Goal: Obtain resource: Obtain resource

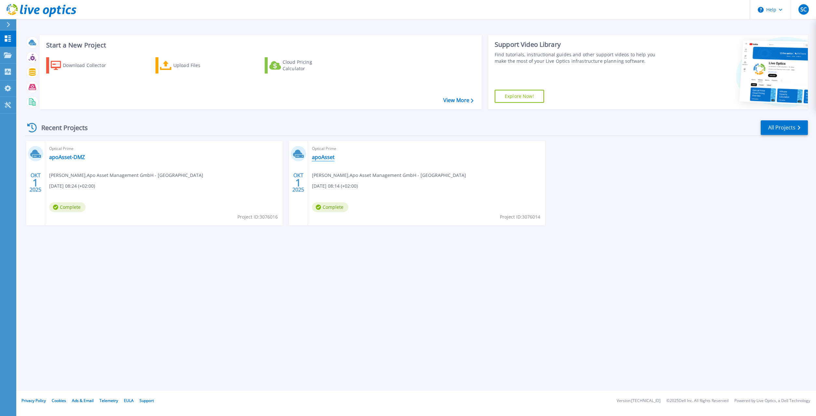
click at [329, 157] on link "apoAsset" at bounding box center [323, 157] width 23 height 7
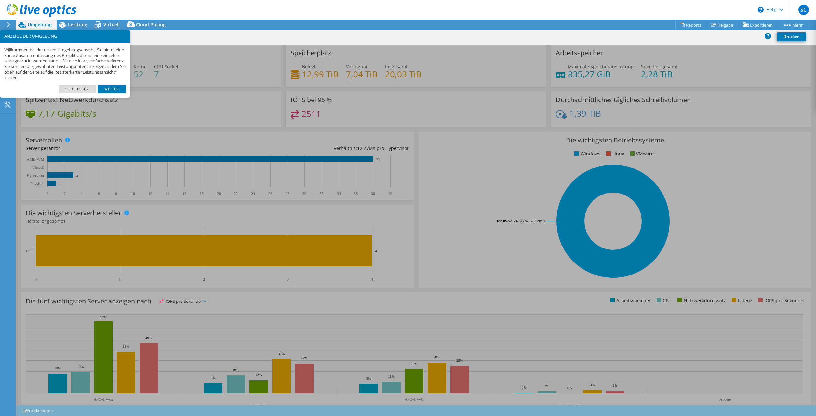
select select "USD"
click at [82, 89] on link "Schließen" at bounding box center [77, 89] width 37 height 8
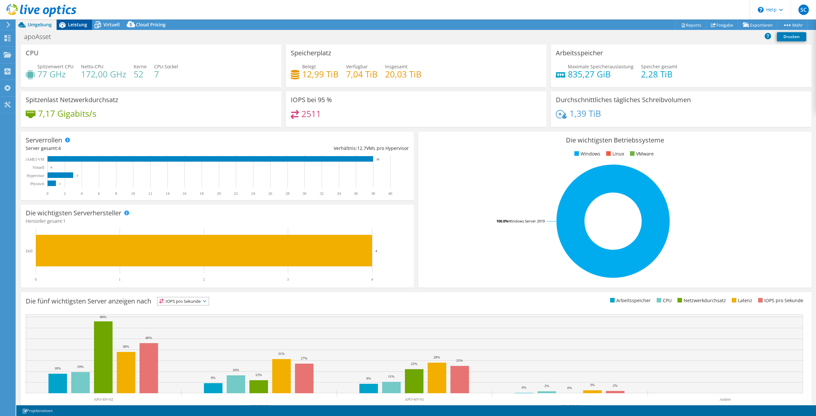
click at [70, 26] on span "Leistung" at bounding box center [77, 24] width 19 height 6
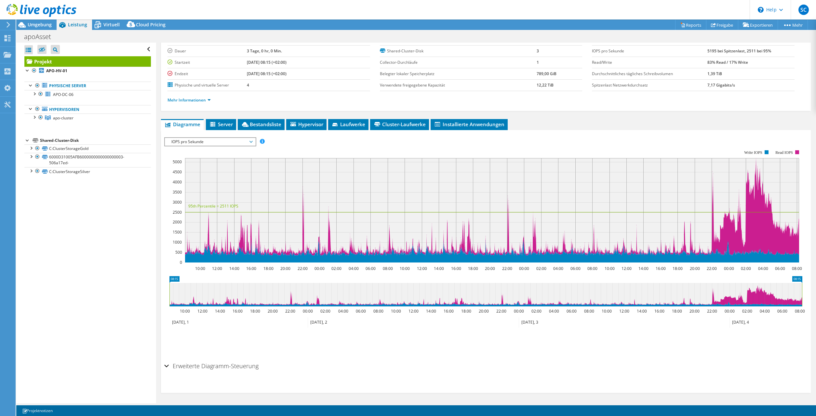
scroll to position [40, 0]
click at [533, 321] on icon at bounding box center [624, 322] width 211 height 11
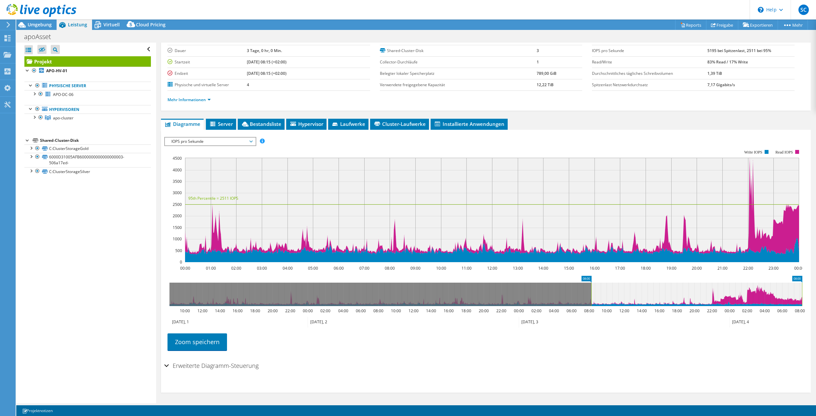
drag, startPoint x: 594, startPoint y: 298, endPoint x: 668, endPoint y: 295, distance: 73.9
click at [668, 295] on icon at bounding box center [697, 294] width 211 height 23
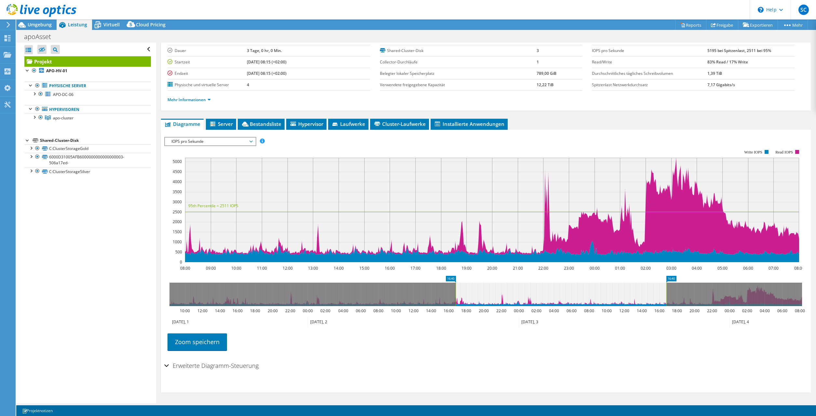
drag, startPoint x: 671, startPoint y: 291, endPoint x: 538, endPoint y: 291, distance: 133.4
click at [538, 291] on icon at bounding box center [561, 294] width 211 height 23
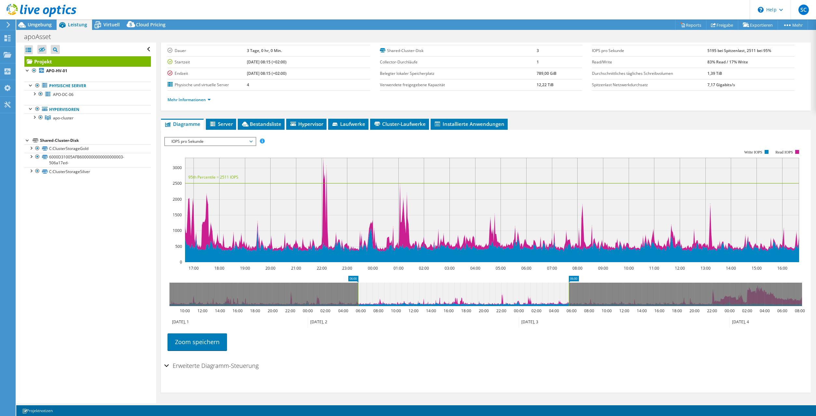
drag, startPoint x: 573, startPoint y: 291, endPoint x: 477, endPoint y: 291, distance: 96.3
click at [477, 291] on icon at bounding box center [463, 294] width 211 height 23
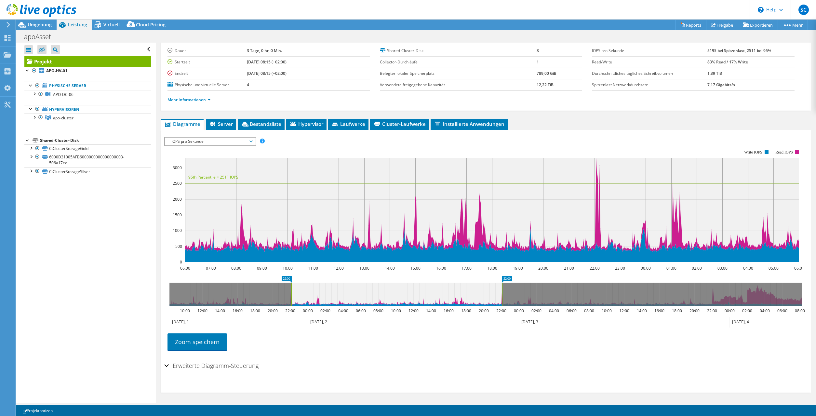
drag, startPoint x: 499, startPoint y: 292, endPoint x: 401, endPoint y: 293, distance: 98.3
click at [403, 293] on icon at bounding box center [397, 294] width 211 height 23
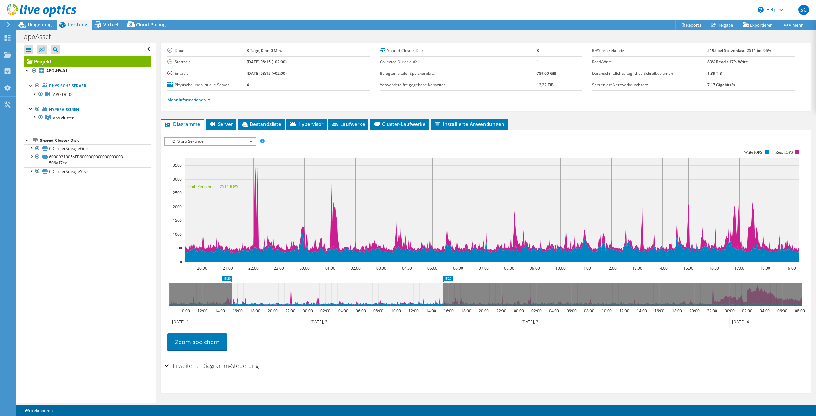
drag, startPoint x: 415, startPoint y: 294, endPoint x: 327, endPoint y: 294, distance: 87.9
click at [329, 294] on icon at bounding box center [337, 294] width 211 height 23
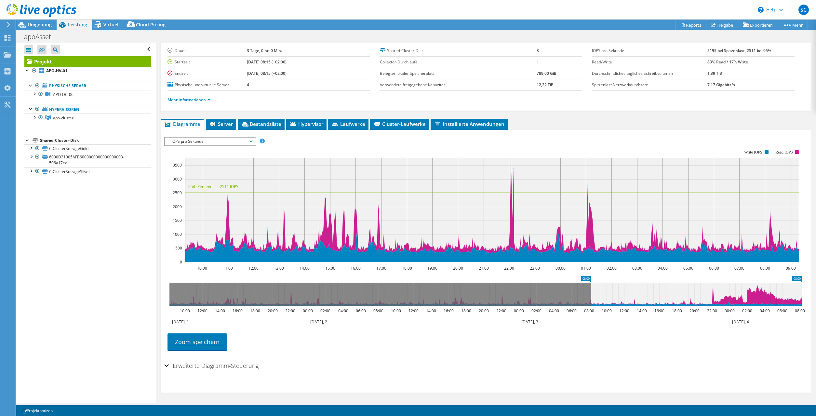
drag, startPoint x: 388, startPoint y: 297, endPoint x: 754, endPoint y: 294, distance: 366.1
click at [754, 294] on icon at bounding box center [696, 294] width 211 height 23
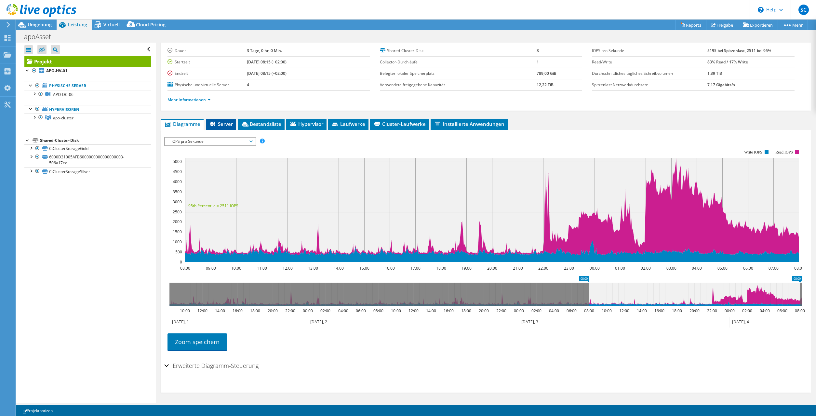
click at [231, 128] on li "Server" at bounding box center [221, 124] width 30 height 11
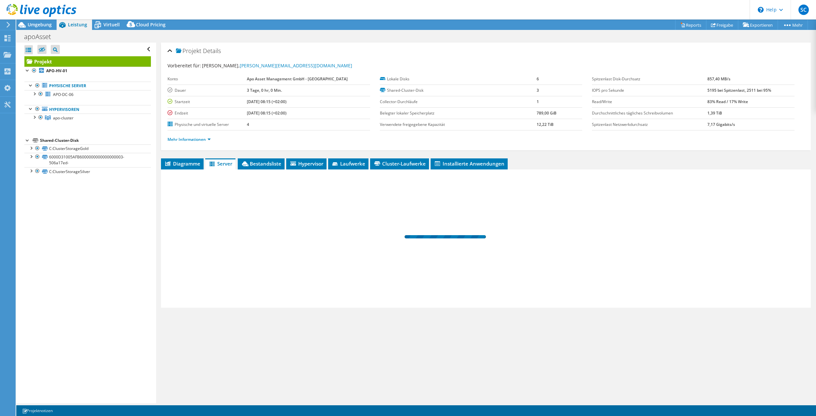
scroll to position [0, 0]
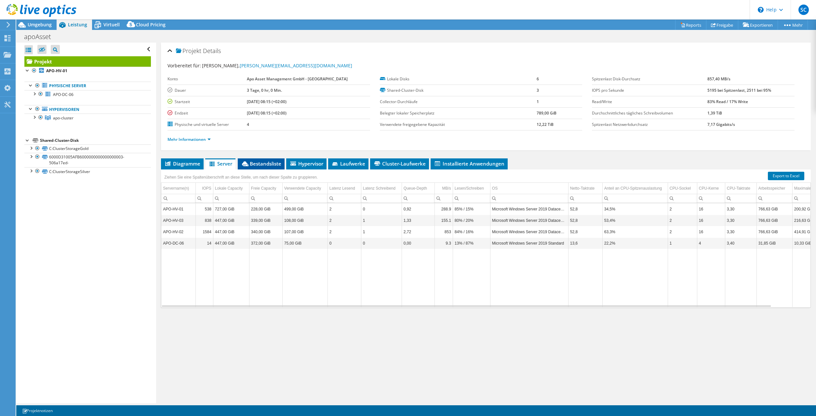
click at [264, 162] on span "Bestandsliste" at bounding box center [261, 163] width 40 height 7
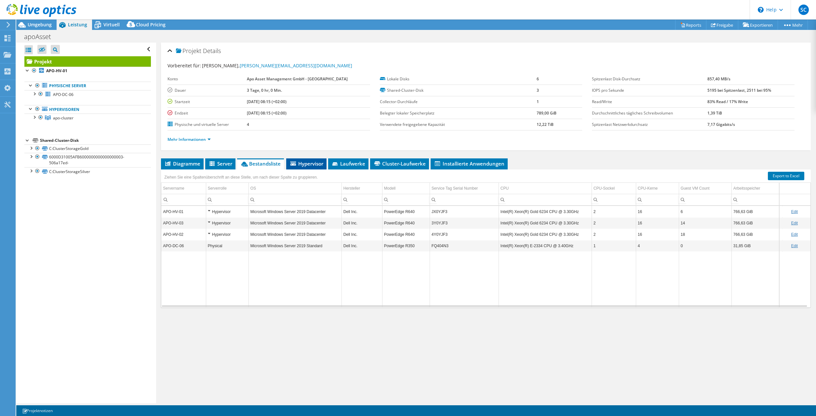
click at [310, 163] on span "Hypervisor" at bounding box center [307, 163] width 34 height 7
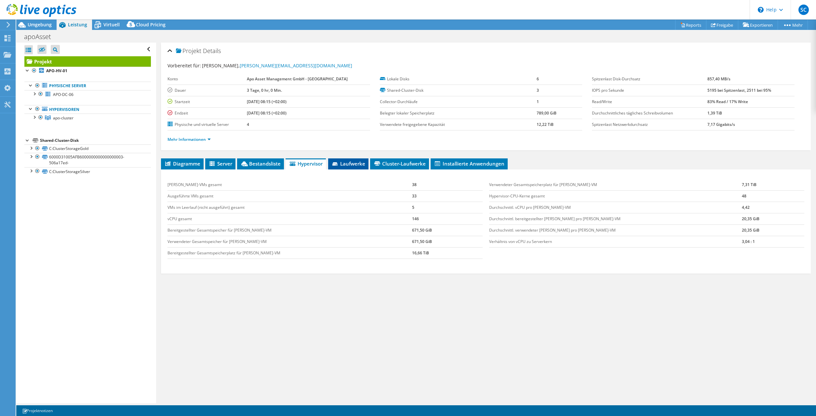
click at [335, 164] on icon at bounding box center [335, 163] width 5 height 3
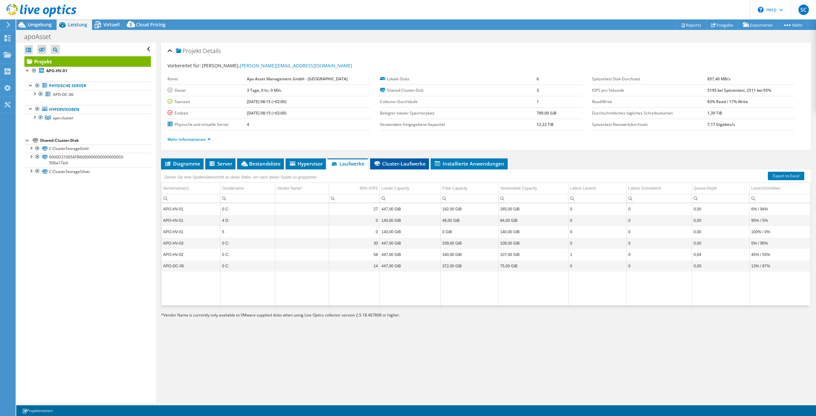
click at [400, 164] on span "Cluster-Laufwerke" at bounding box center [400, 163] width 52 height 7
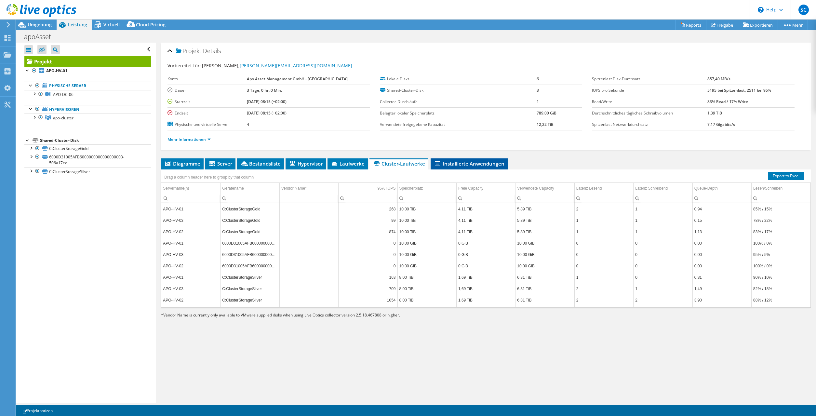
click at [463, 163] on span "Installierte Anwendungen" at bounding box center [469, 163] width 71 height 7
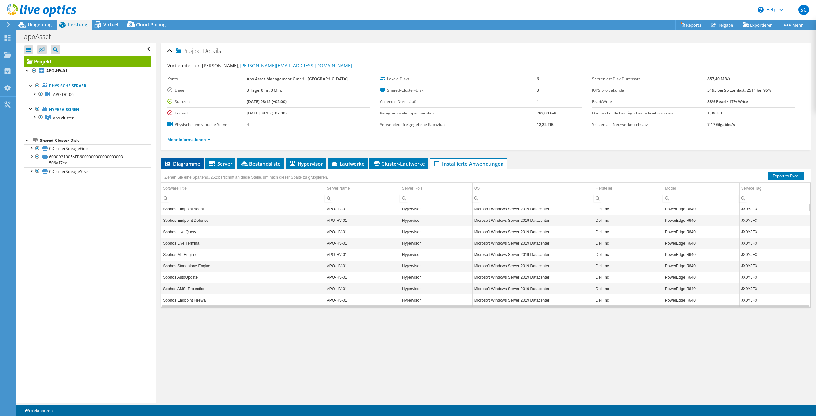
click at [179, 163] on span "Diagramme" at bounding box center [182, 163] width 36 height 7
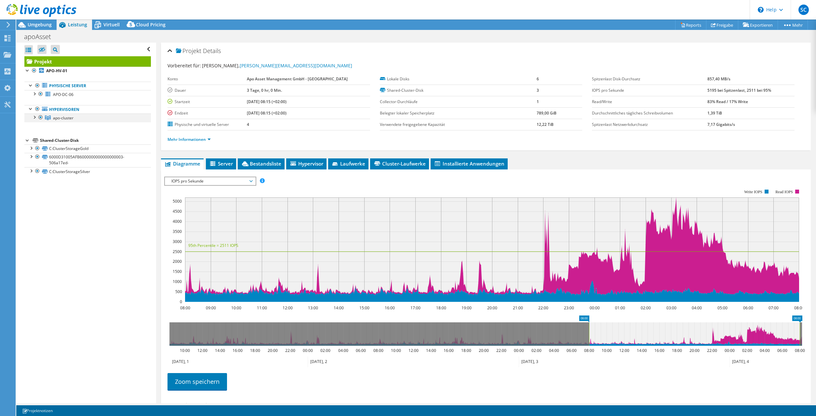
click at [35, 117] on div at bounding box center [34, 117] width 7 height 7
click at [112, 23] on span "Virtuell" at bounding box center [111, 24] width 16 height 6
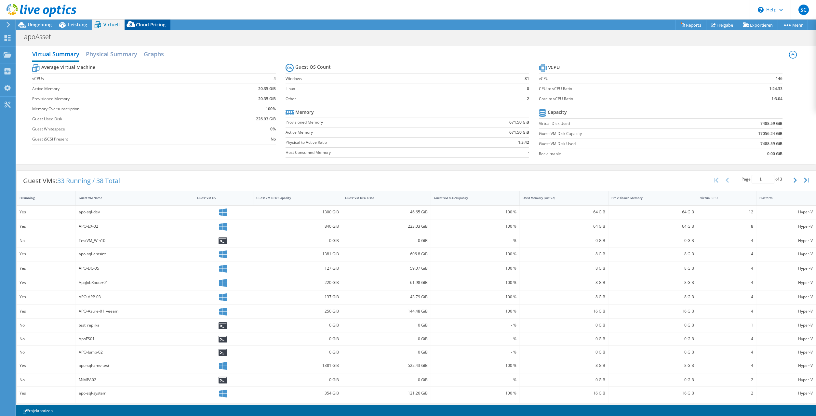
click at [147, 24] on span "Cloud Pricing" at bounding box center [151, 24] width 30 height 6
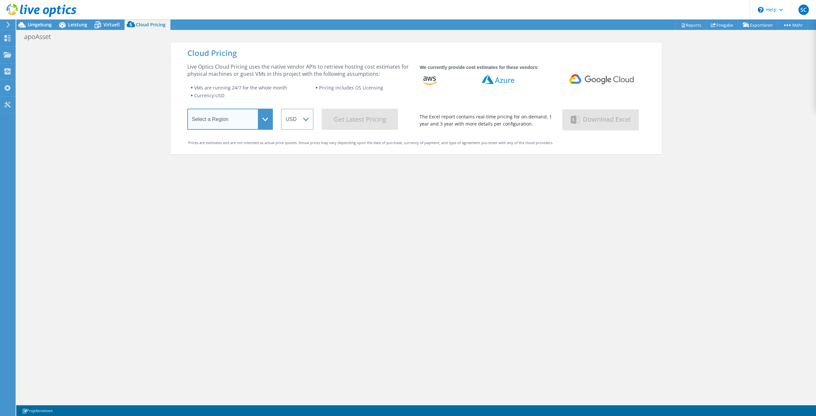
click at [187, 109] on select "Select a Region Asia Pacific (Hong Kong) Asia Pacific (Mumbai) Asia Pacific (Se…" at bounding box center [230, 119] width 86 height 21
select select "EUFrankfurt"
click option "Europe (Frankfurt)" at bounding box center [0, 0] width 0 height 0
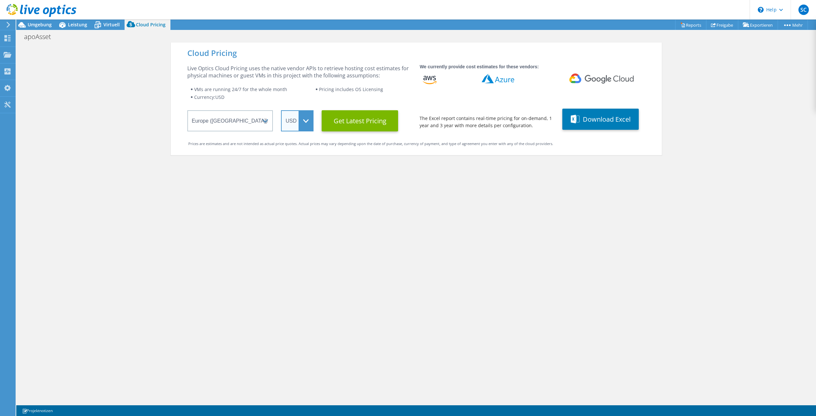
click at [281, 110] on select "ARS AUD BRL CAD CHF CLP CNY DKK EUR GBP HKD HUF INR JPY MXN MYR NOK NZD PEN SEK…" at bounding box center [297, 120] width 33 height 21
click option "EUR" at bounding box center [0, 0] width 0 height 0
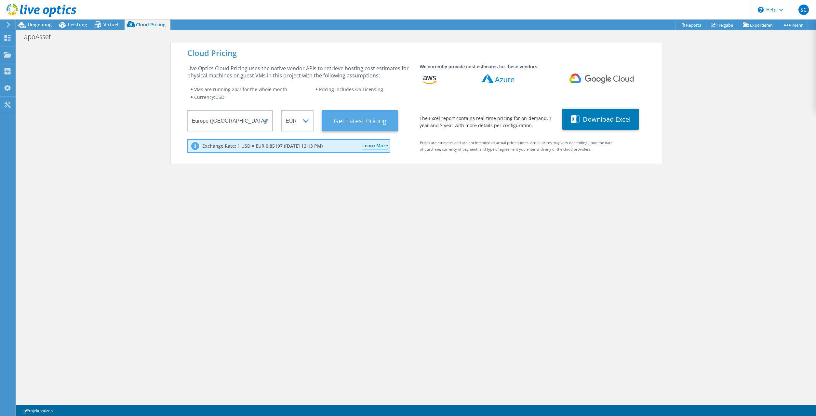
click at [368, 122] on Latest "Get Latest Pricing" at bounding box center [360, 120] width 76 height 21
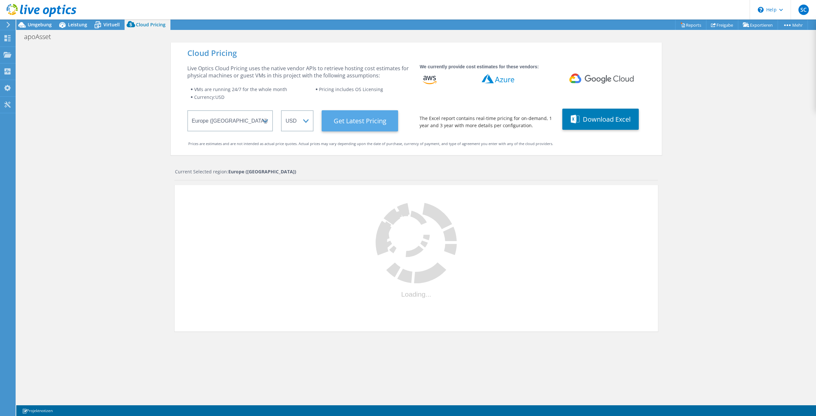
select select "EUR"
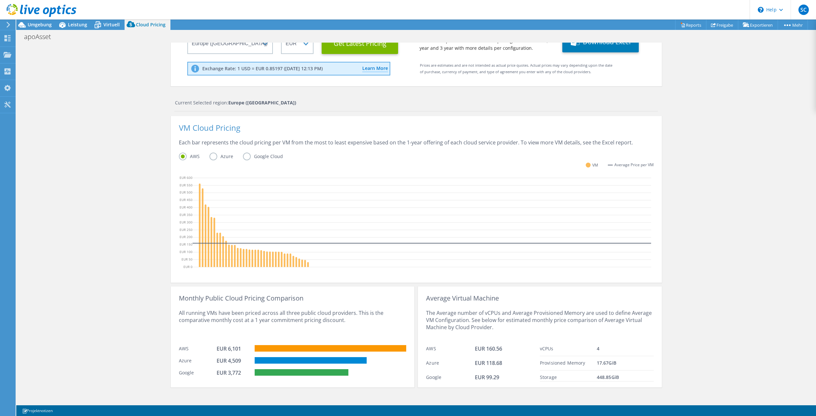
scroll to position [82, 0]
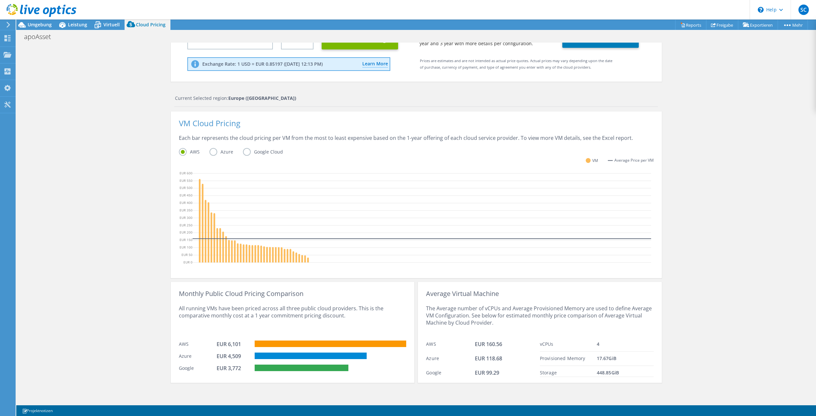
click at [215, 151] on label "Azure" at bounding box center [227, 152] width 34 height 8
click at [0, 0] on input "Azure" at bounding box center [0, 0] width 0 height 0
click at [244, 155] on label "Google Cloud" at bounding box center [268, 152] width 50 height 8
click at [0, 0] on input "Google Cloud" at bounding box center [0, 0] width 0 height 0
click at [217, 152] on label "Azure" at bounding box center [227, 152] width 34 height 8
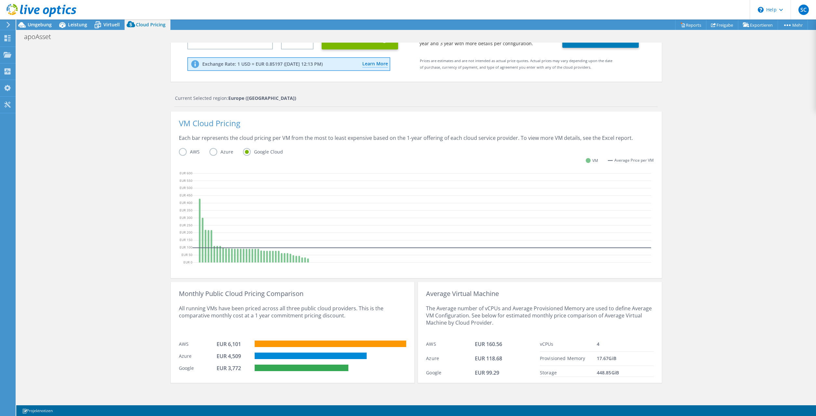
click at [0, 0] on input "Azure" at bounding box center [0, 0] width 0 height 0
click at [248, 152] on label "Google Cloud" at bounding box center [268, 152] width 50 height 8
click at [0, 0] on input "Google Cloud" at bounding box center [0, 0] width 0 height 0
click at [213, 150] on label "Azure" at bounding box center [227, 152] width 34 height 8
click at [0, 0] on input "Azure" at bounding box center [0, 0] width 0 height 0
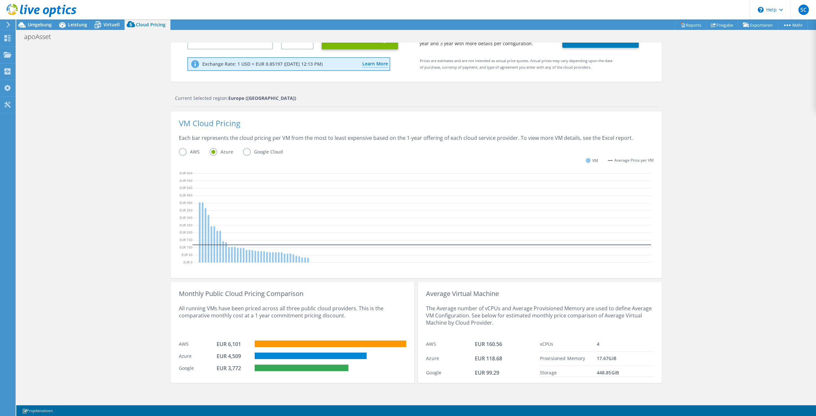
scroll to position [0, 0]
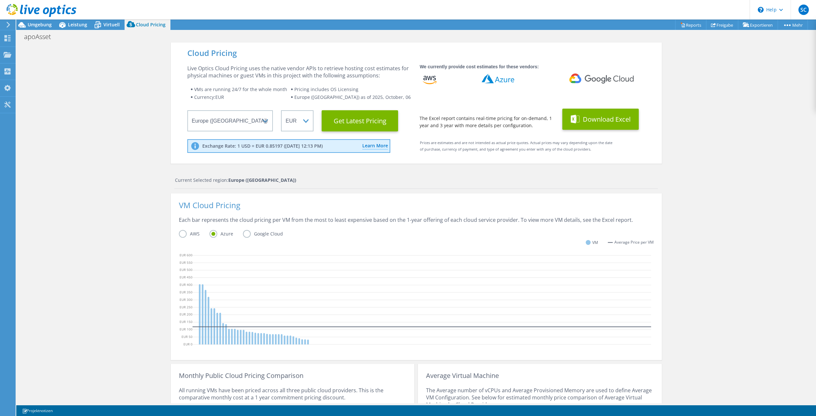
click at [609, 123] on button "Download Excel" at bounding box center [601, 119] width 76 height 21
click at [725, 118] on div "Cloud Pricing Live Optics Cloud Pricing uses the native vendor APIs to retrieve…" at bounding box center [416, 264] width 800 height 443
click at [111, 26] on span "Virtuell" at bounding box center [111, 24] width 16 height 6
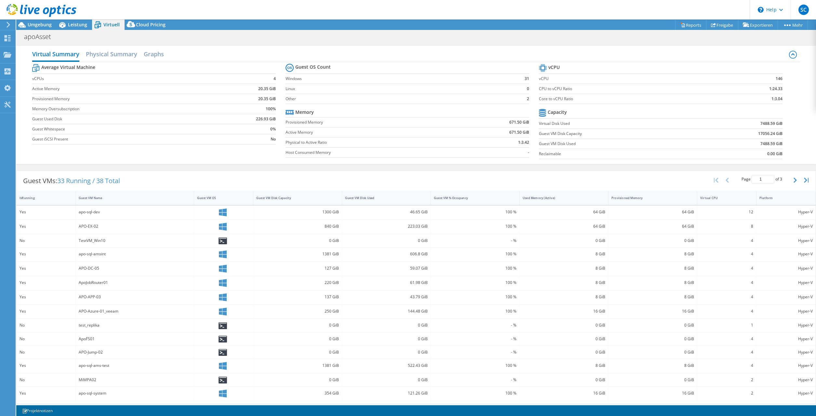
scroll to position [16, 0]
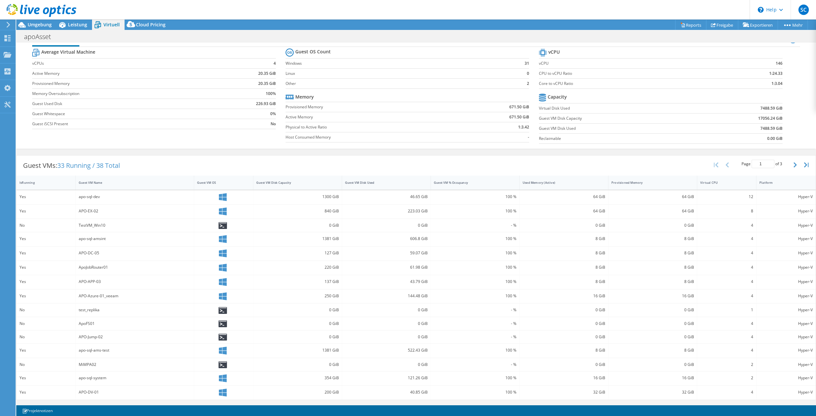
drag, startPoint x: 487, startPoint y: 403, endPoint x: 544, endPoint y: 410, distance: 57.4
click at [544, 404] on div "CPU Spitzenwert CPU 77 GHz Netto-CPU 172,00 GHz Kerne 52 CPU-Sockel 7 Speicherp…" at bounding box center [416, 223] width 800 height 361
click at [796, 163] on icon "button" at bounding box center [795, 164] width 3 height 5
click at [796, 163] on icon "button" at bounding box center [795, 163] width 3 height 5
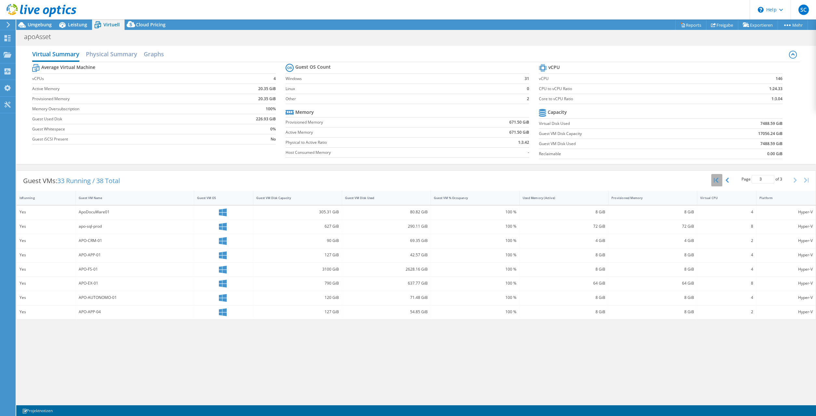
click at [719, 180] on button "button" at bounding box center [717, 180] width 11 height 12
type input "1"
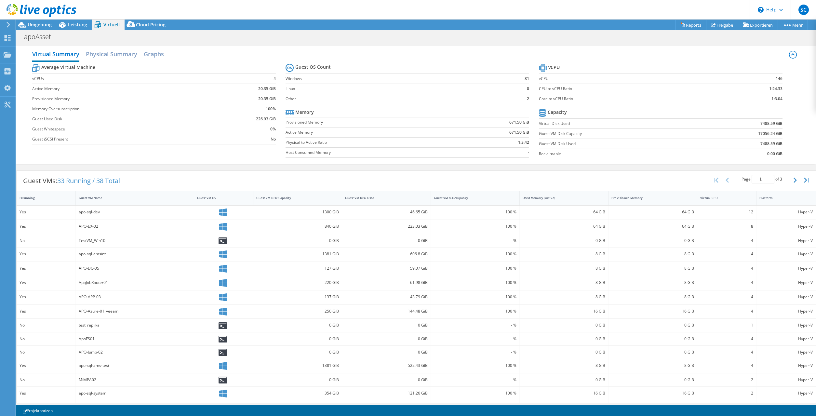
click at [278, 267] on div "127 GiB" at bounding box center [297, 268] width 83 height 7
click at [542, 199] on div "Used Memory (Active)" at bounding box center [560, 198] width 75 height 4
click at [100, 54] on h2 "Physical Summary" at bounding box center [111, 55] width 51 height 14
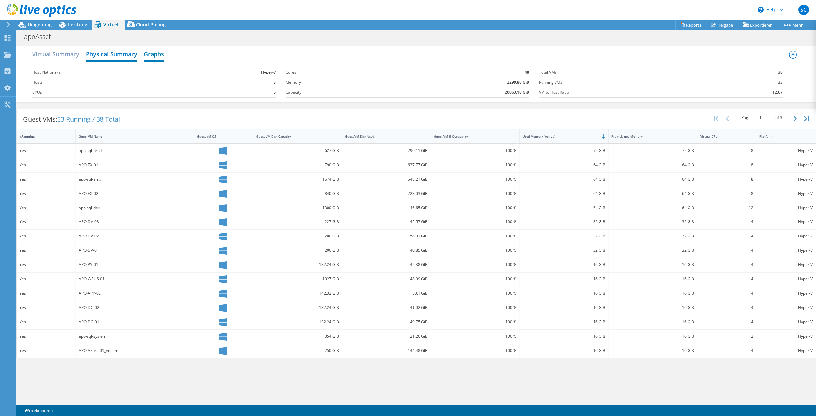
click at [148, 59] on h2 "Graphs" at bounding box center [154, 55] width 20 height 14
